Goal: Information Seeking & Learning: Learn about a topic

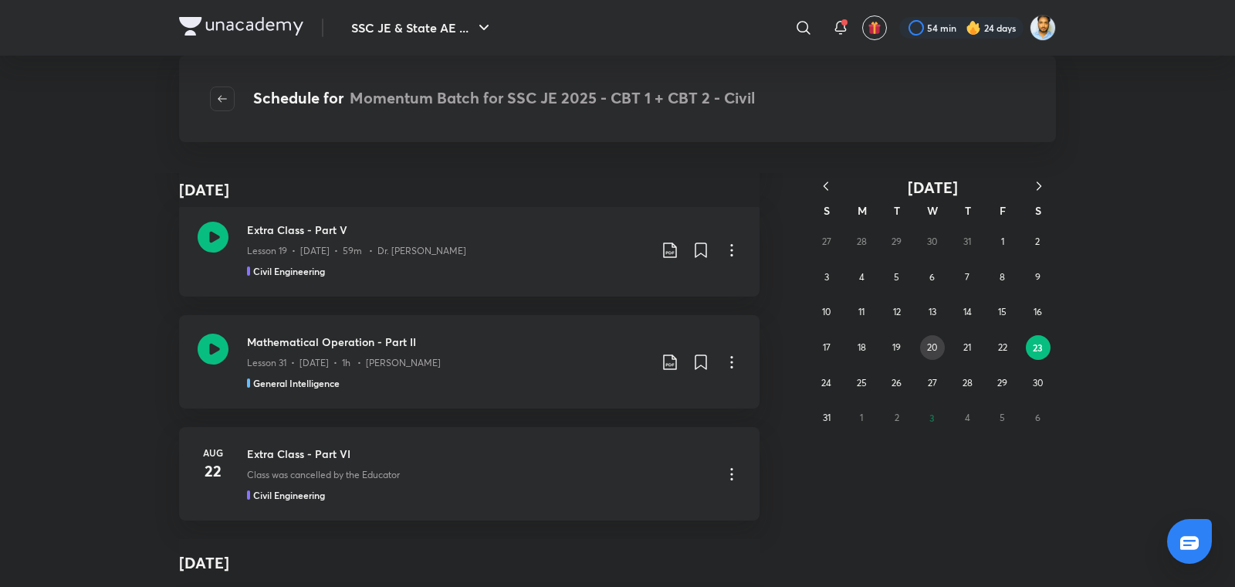
click at [933, 351] on abbr "20" at bounding box center [932, 347] width 10 height 12
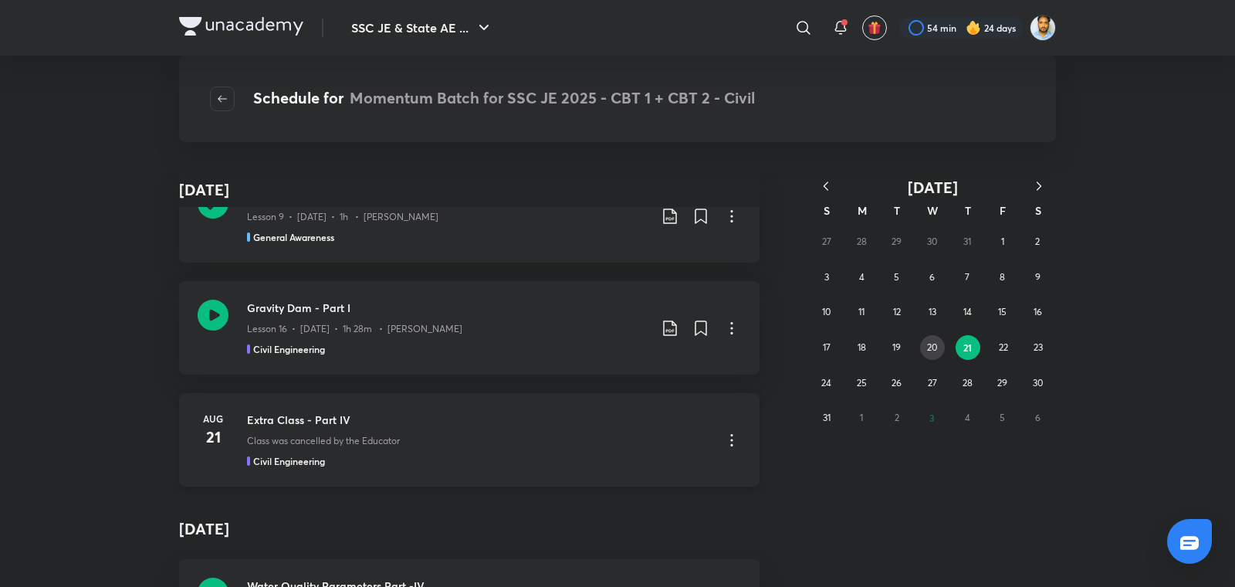
scroll to position [53558, 0]
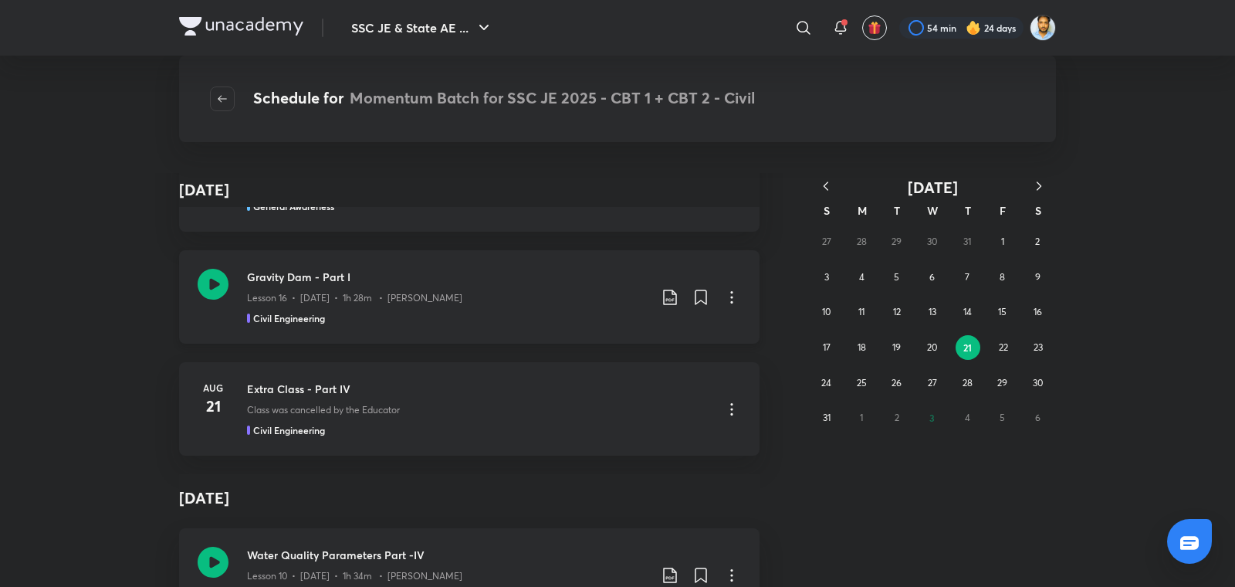
click at [334, 285] on div "Lesson 16 • [DATE] • 1h 28m • [PERSON_NAME]" at bounding box center [447, 295] width 401 height 20
